Goal: Register for event/course

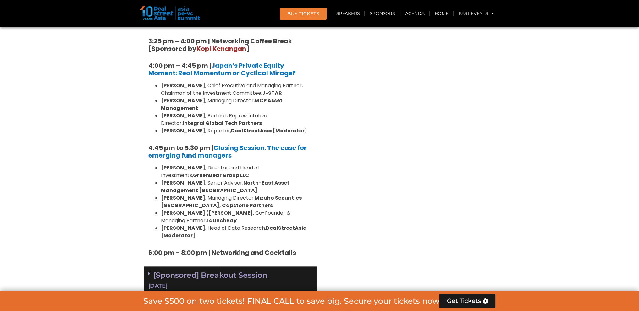
scroll to position [848, 0]
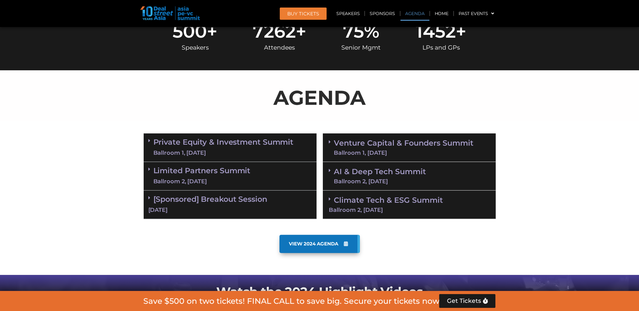
scroll to position [283, 0]
click at [221, 216] on div "[Sponsored] Breakout Session [DATE]" at bounding box center [230, 205] width 173 height 29
click at [192, 193] on div "[Sponsored] Breakout Session [DATE]" at bounding box center [230, 205] width 173 height 28
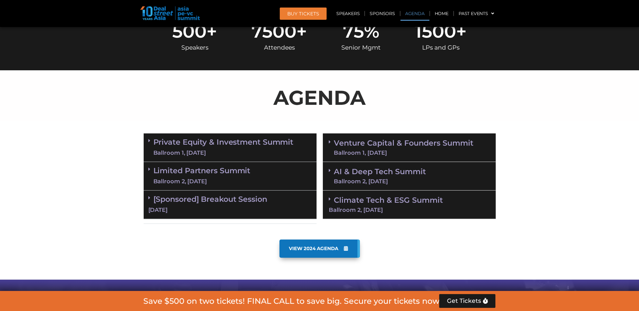
click at [191, 193] on div "[Sponsored] Breakout Session [DATE]" at bounding box center [230, 205] width 173 height 29
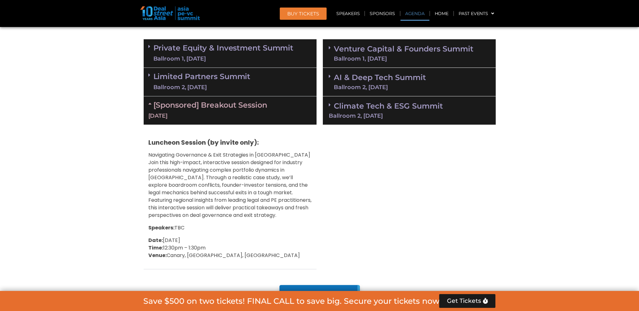
scroll to position [346, 0]
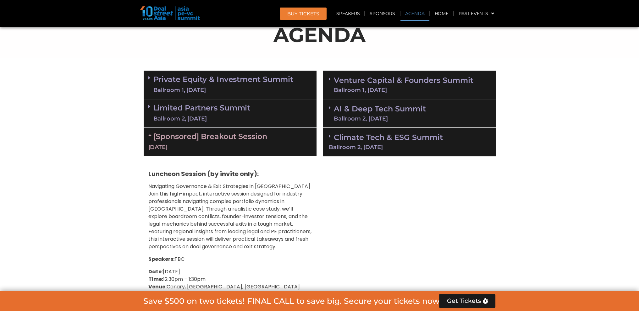
click at [188, 124] on div "Limited Partners [GEOGRAPHIC_DATA] 2, [DATE]" at bounding box center [230, 113] width 173 height 29
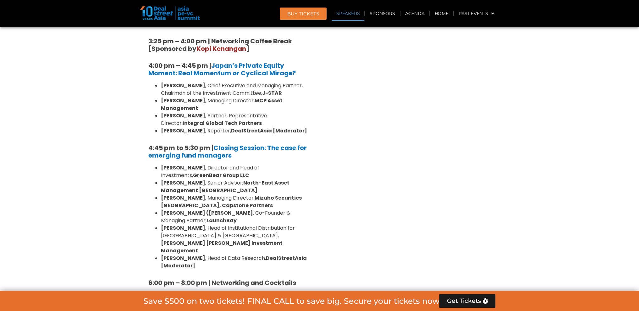
scroll to position [848, 0]
